Goal: Information Seeking & Learning: Check status

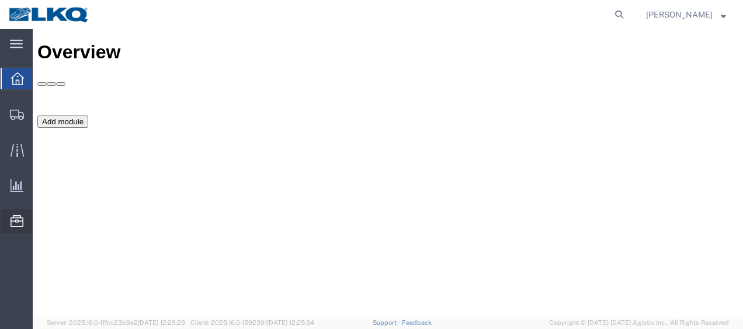
click at [0, 0] on span "Location Appointment" at bounding box center [0, 0] width 0 height 0
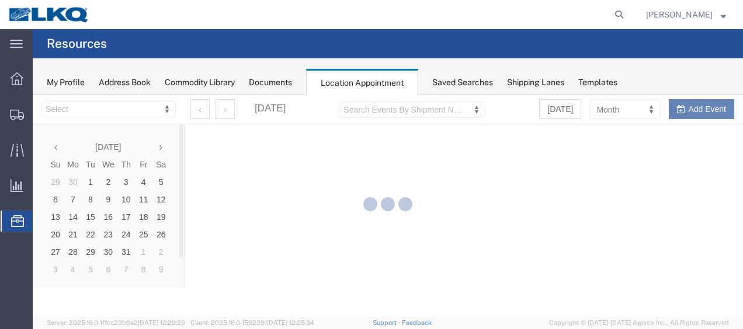
select select "27578"
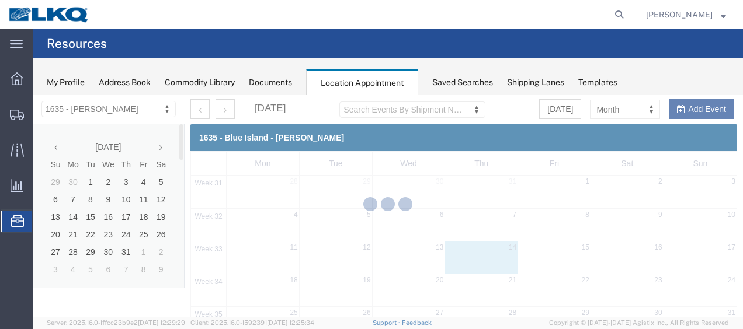
click at [163, 147] on div at bounding box center [388, 206] width 710 height 222
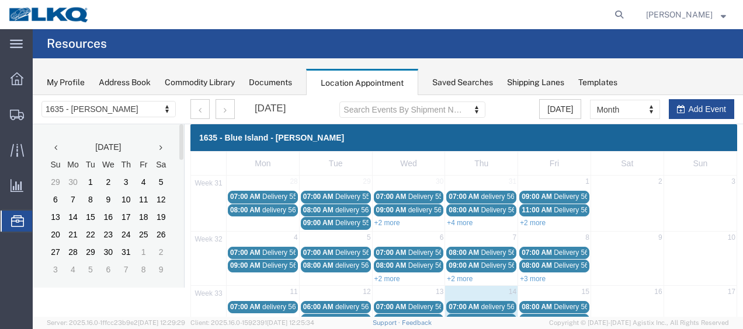
click at [163, 149] on th at bounding box center [161, 147] width 18 height 18
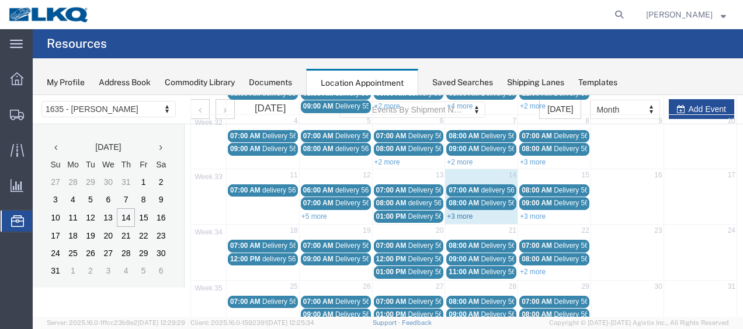
click at [454, 213] on link "+3 more" at bounding box center [460, 217] width 26 height 8
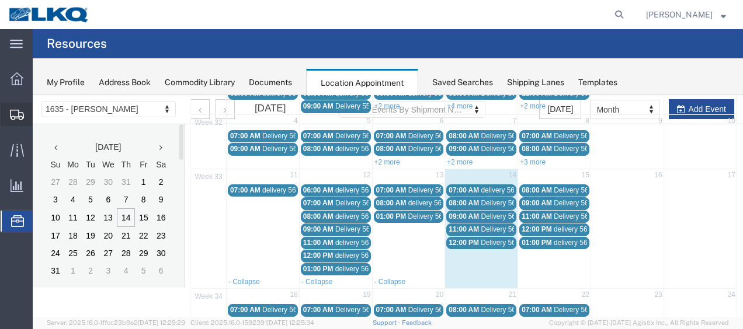
click at [0, 0] on span "Shipment Manager" at bounding box center [0, 0] width 0 height 0
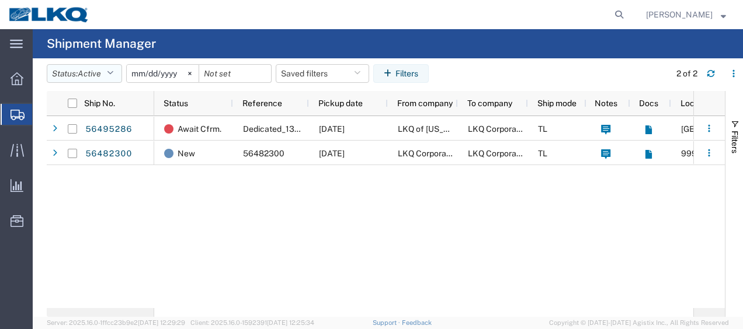
click at [113, 74] on icon "button" at bounding box center [110, 73] width 6 height 8
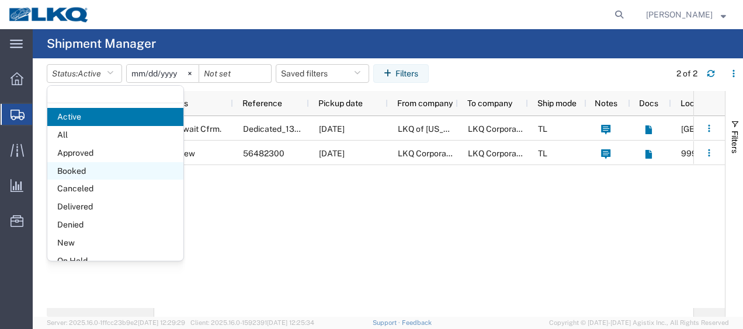
click at [82, 170] on span "Booked" at bounding box center [115, 171] width 136 height 18
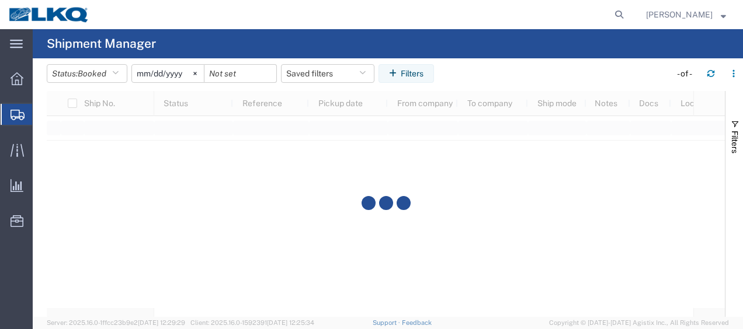
click at [142, 76] on input "[DATE]" at bounding box center [168, 74] width 72 height 18
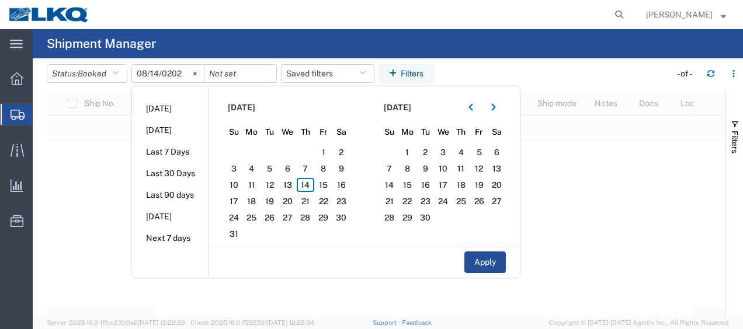
type input "[DATE]"
click at [309, 185] on span "14" at bounding box center [306, 185] width 18 height 14
click at [322, 180] on span "15" at bounding box center [323, 185] width 18 height 14
click at [490, 264] on button "Apply" at bounding box center [484, 263] width 41 height 22
type input "[DATE]"
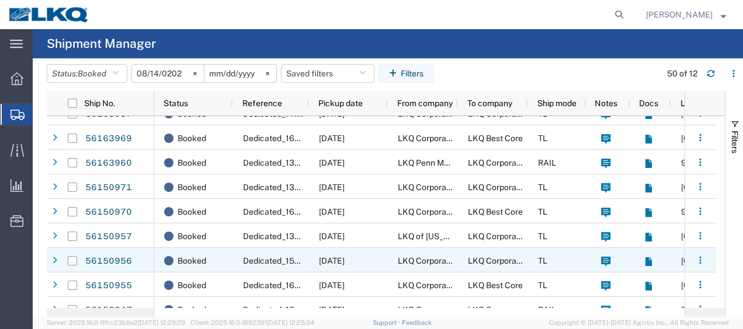
scroll to position [102, 0]
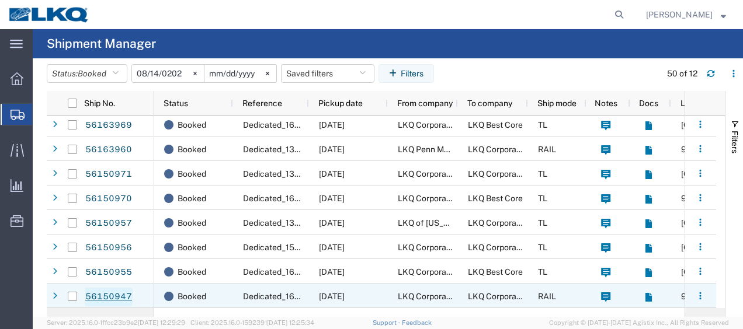
click at [102, 294] on link "56150947" at bounding box center [109, 297] width 48 height 19
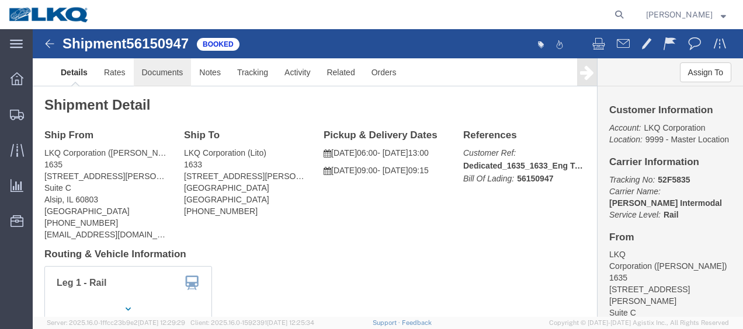
click link "Documents"
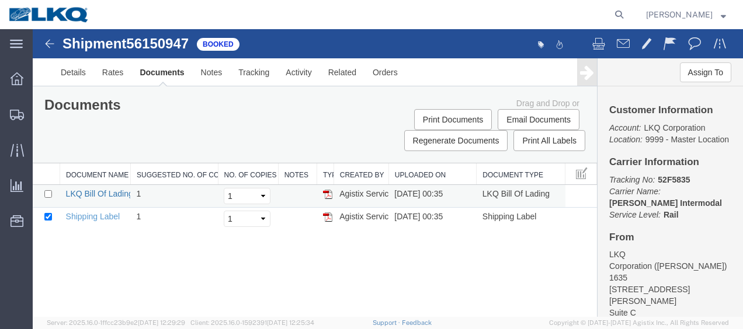
click at [102, 190] on link "LKQ Bill Of Lading" at bounding box center [99, 193] width 67 height 9
click at [50, 43] on img at bounding box center [50, 44] width 14 height 14
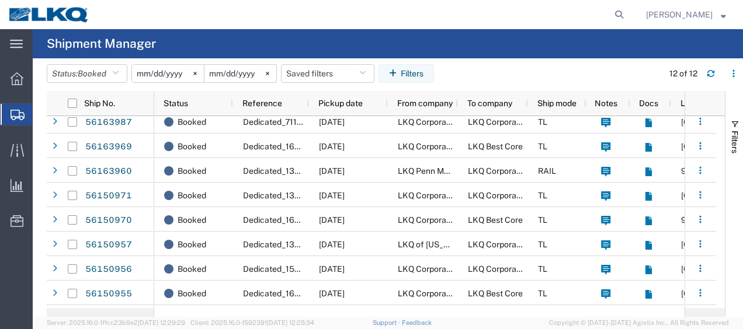
scroll to position [102, 0]
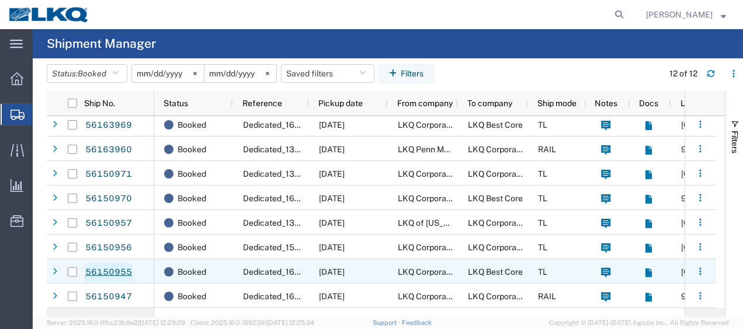
click at [103, 271] on link "56150955" at bounding box center [109, 272] width 48 height 19
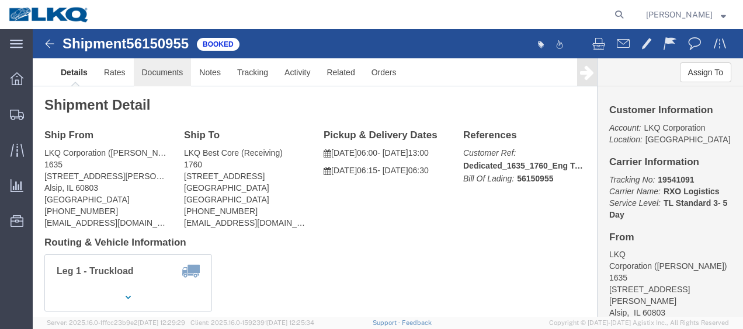
drag, startPoint x: 159, startPoint y: 74, endPoint x: 127, endPoint y: 44, distance: 43.4
click link "Documents"
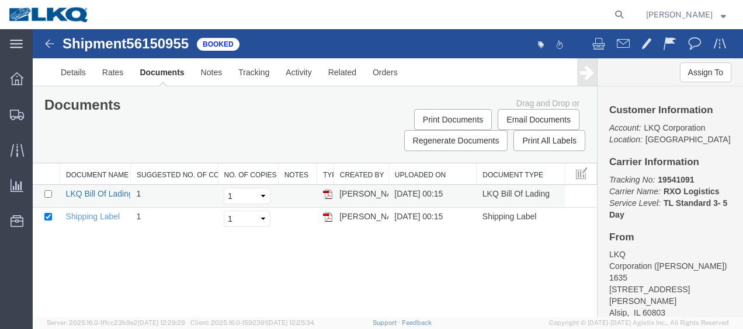
click at [102, 192] on link "LKQ Bill Of Lading" at bounding box center [99, 193] width 67 height 9
click at [51, 44] on img at bounding box center [50, 44] width 14 height 14
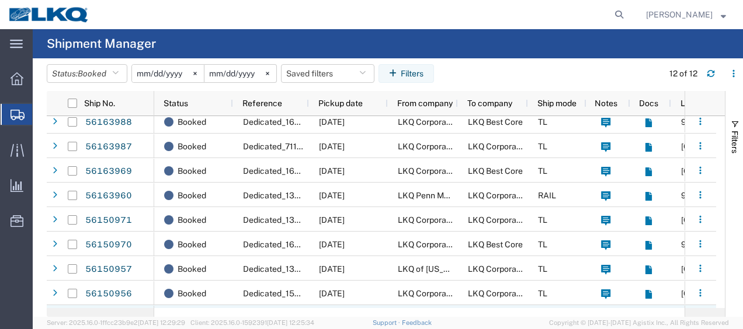
scroll to position [102, 0]
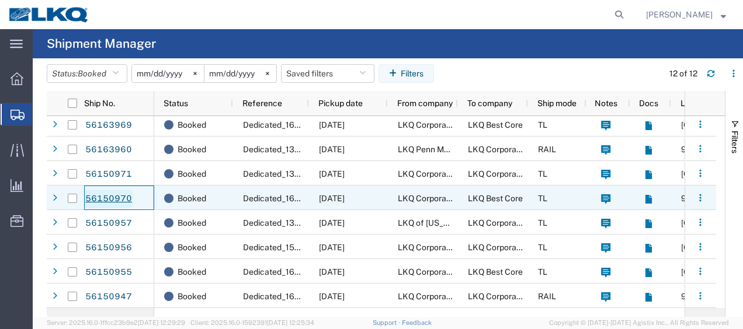
click at [121, 197] on link "56150970" at bounding box center [109, 199] width 48 height 19
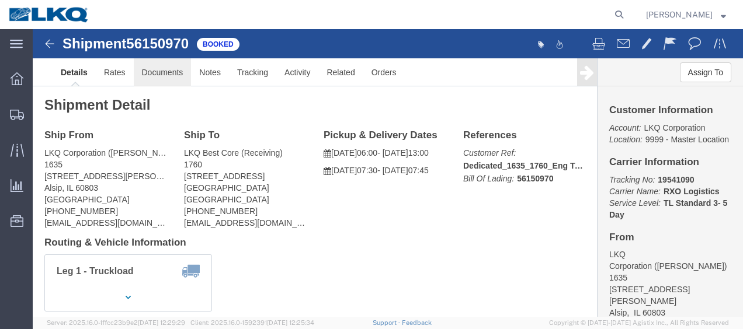
click link "Documents"
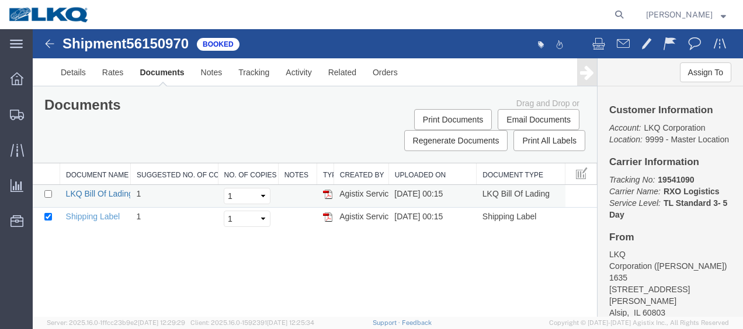
click at [90, 193] on link "LKQ Bill Of Lading" at bounding box center [99, 193] width 67 height 9
click at [49, 46] on img at bounding box center [50, 44] width 14 height 14
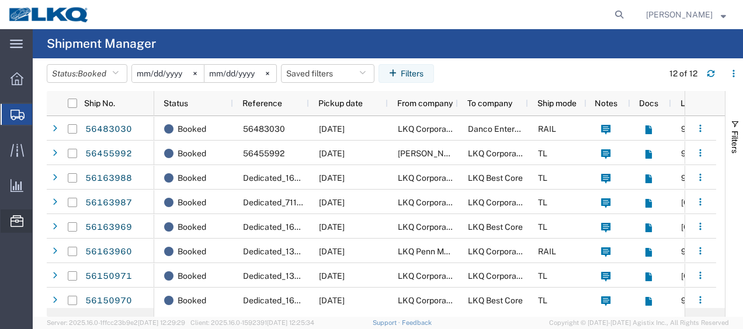
click at [0, 0] on span "Location Appointment" at bounding box center [0, 0] width 0 height 0
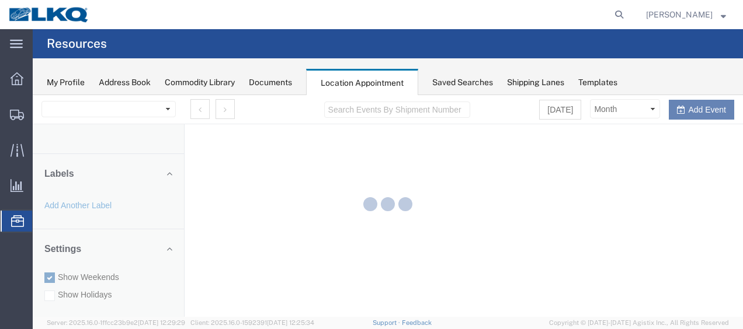
select select "27578"
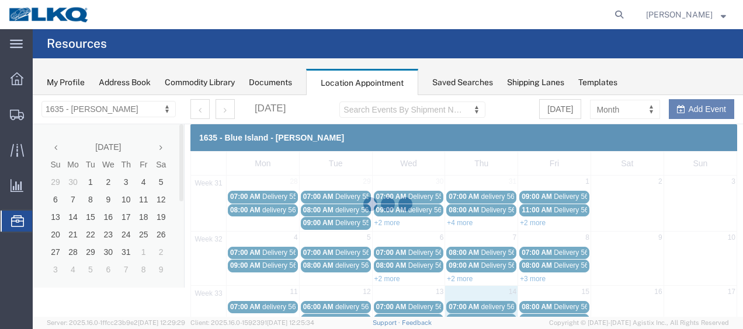
click at [161, 147] on div at bounding box center [388, 206] width 710 height 222
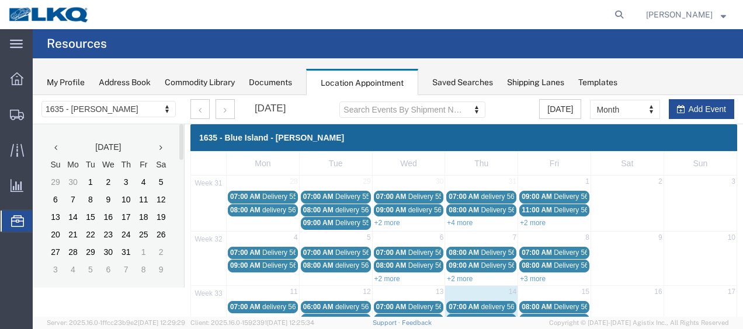
click at [161, 147] on icon at bounding box center [160, 148] width 3 height 8
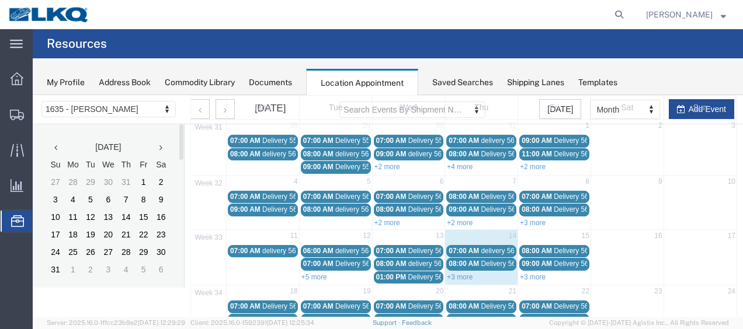
scroll to position [117, 0]
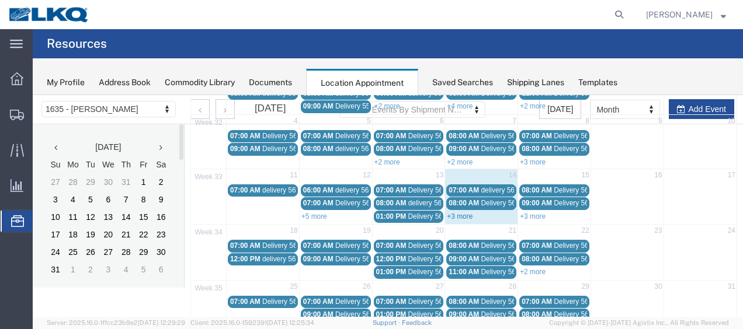
click at [460, 213] on link "+3 more" at bounding box center [460, 217] width 26 height 8
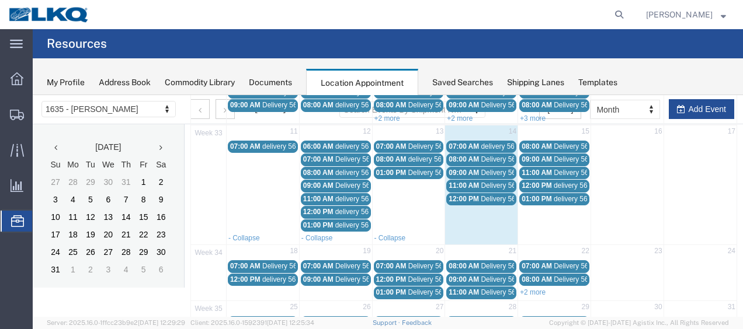
scroll to position [175, 0]
